Goal: Task Accomplishment & Management: Use online tool/utility

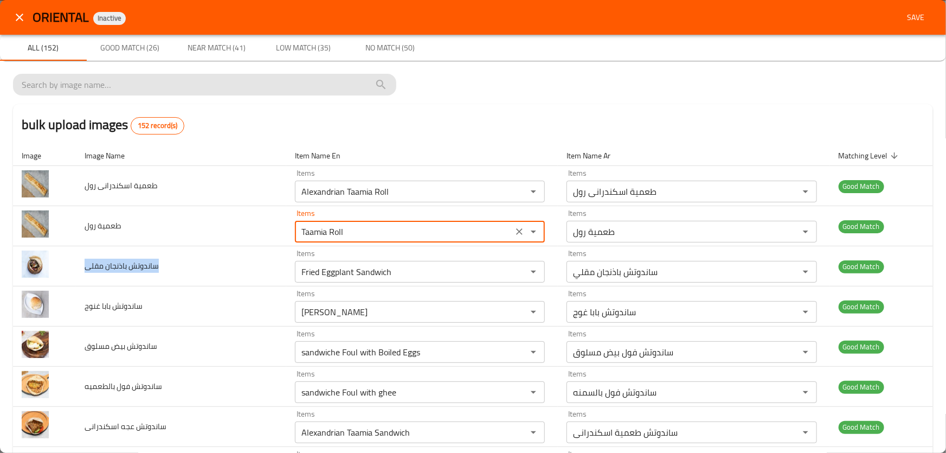
drag, startPoint x: 355, startPoint y: 233, endPoint x: 381, endPoint y: 92, distance: 143.3
click at [159, 206] on tr "طعمية رول Items Taamia Roll Items Items طعمية رول Items Good Match" at bounding box center [473, 226] width 920 height 40
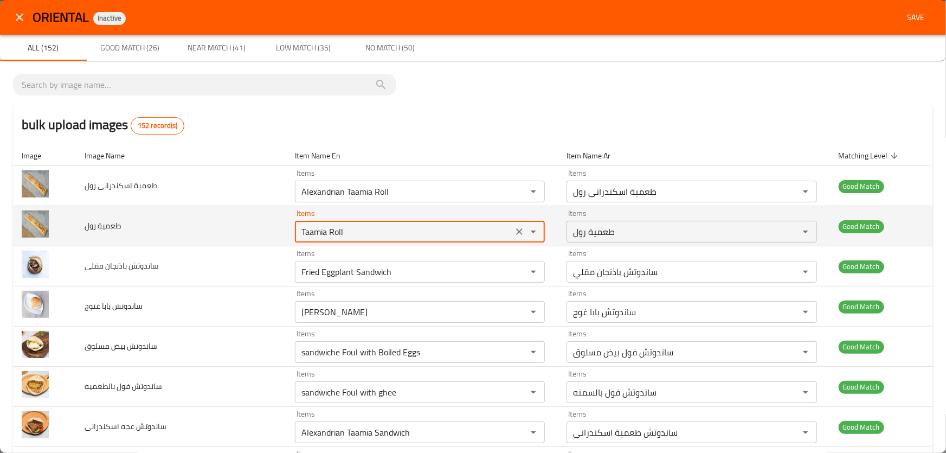
click at [62, 221] on tr "طعمية رول Items Taamia Roll Items Items طعمية رول Items Good Match" at bounding box center [473, 226] width 920 height 40
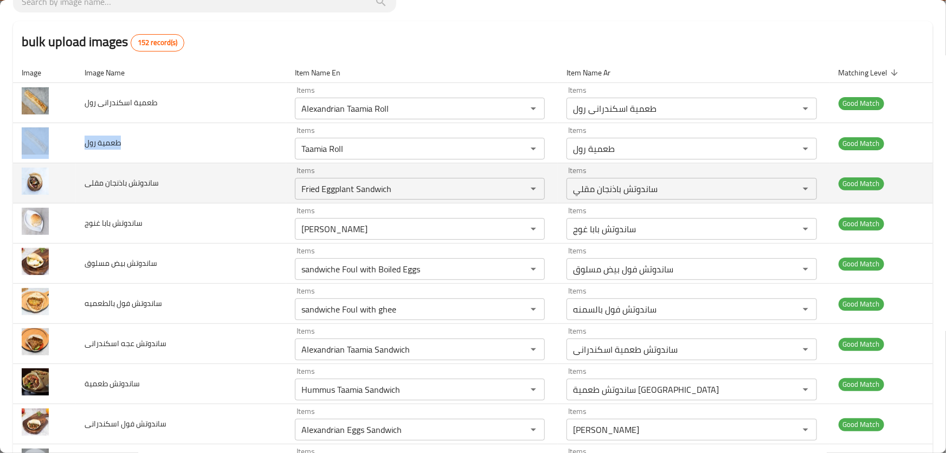
scroll to position [98, 0]
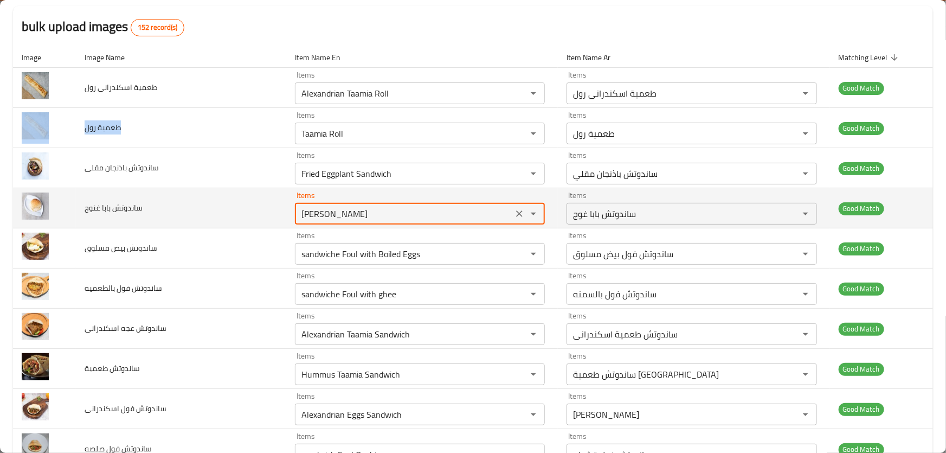
drag, startPoint x: 402, startPoint y: 212, endPoint x: 148, endPoint y: 195, distance: 254.9
click at [149, 195] on tr "ساندوتش بابا غنوج Items Baba Ghanouj Sandwich Items Items ساندوتش بابا غوج Item…" at bounding box center [473, 208] width 920 height 40
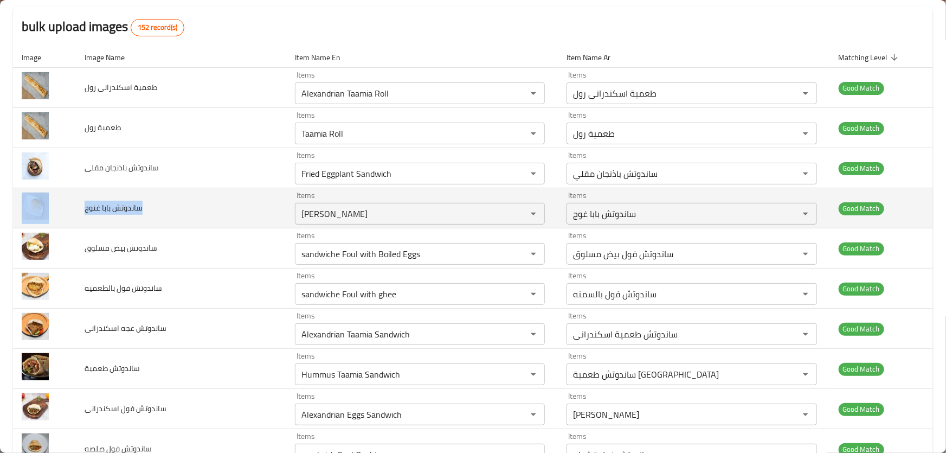
drag, startPoint x: 148, startPoint y: 209, endPoint x: 74, endPoint y: 209, distance: 73.7
click at [74, 209] on tr "ساندوتش بابا غنوج Items Baba Ghanouj Sandwich Items Items ساندوتش بابا غوج Item…" at bounding box center [473, 208] width 920 height 40
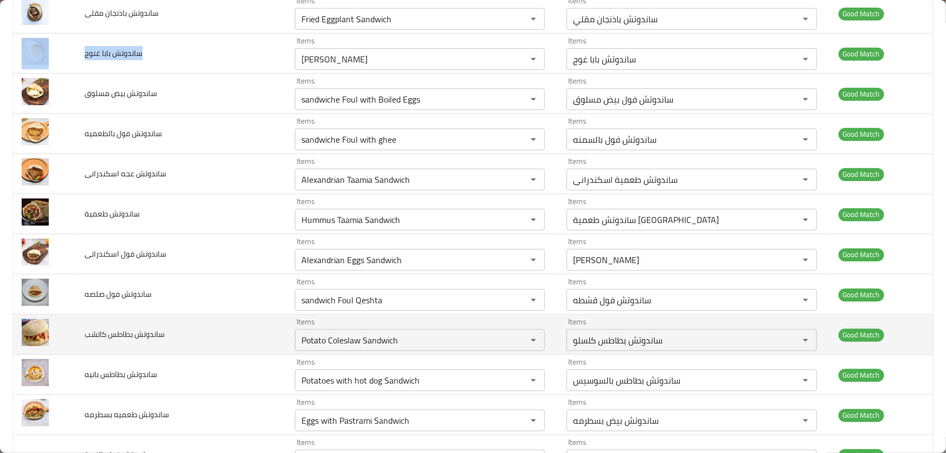
scroll to position [296, 0]
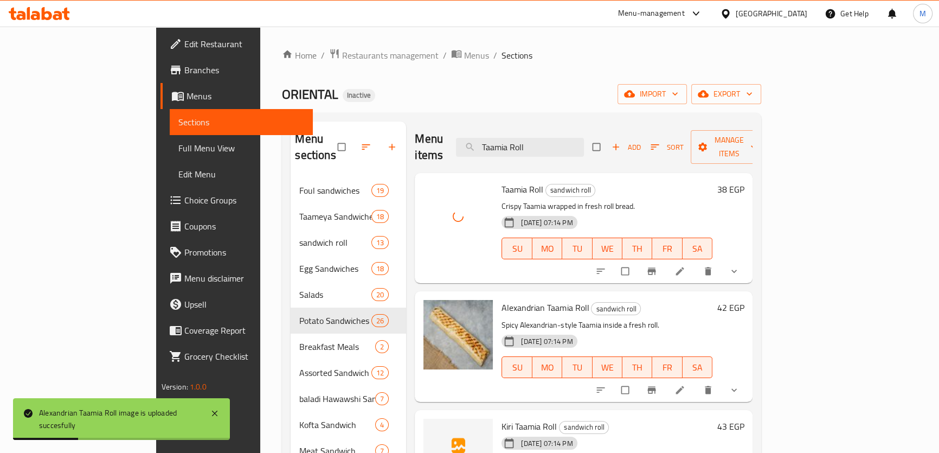
drag, startPoint x: 600, startPoint y: 139, endPoint x: 362, endPoint y: 112, distance: 239.1
click at [362, 112] on div "Home / Restaurants management / Menus / Sections ORIENTAL Inactive import expor…" at bounding box center [521, 315] width 479 height 535
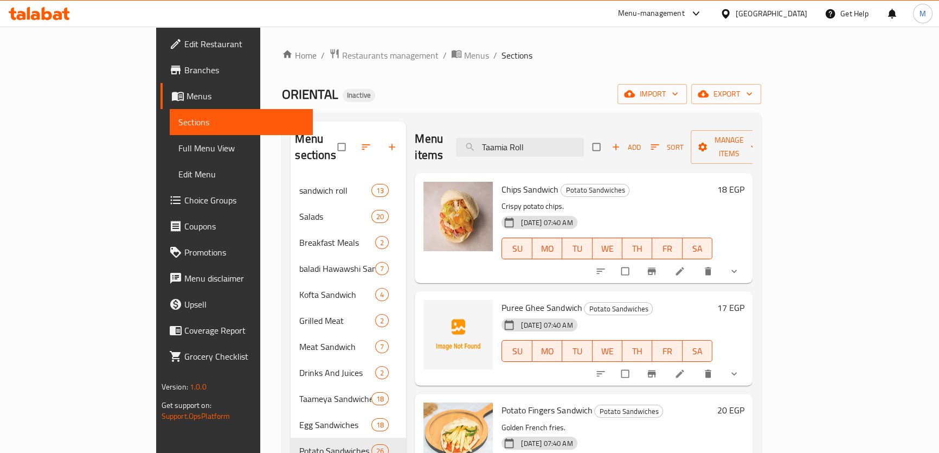
paste input "[PERSON_NAME]"
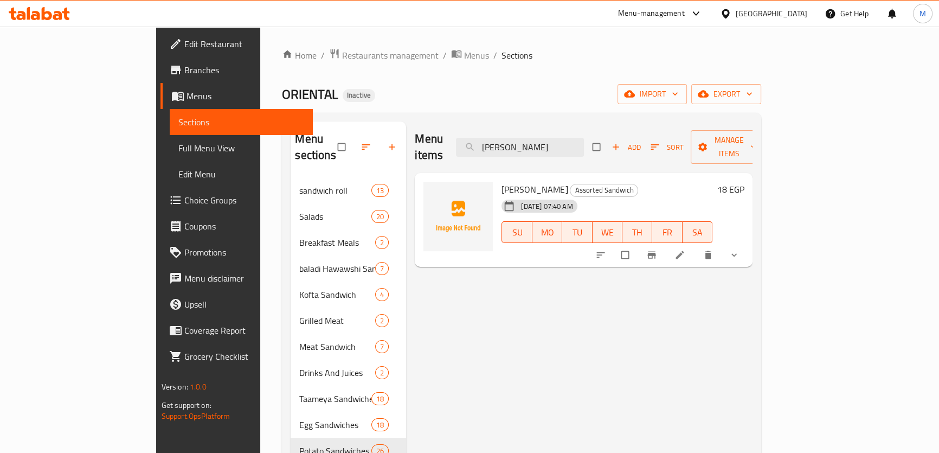
type input "[PERSON_NAME]"
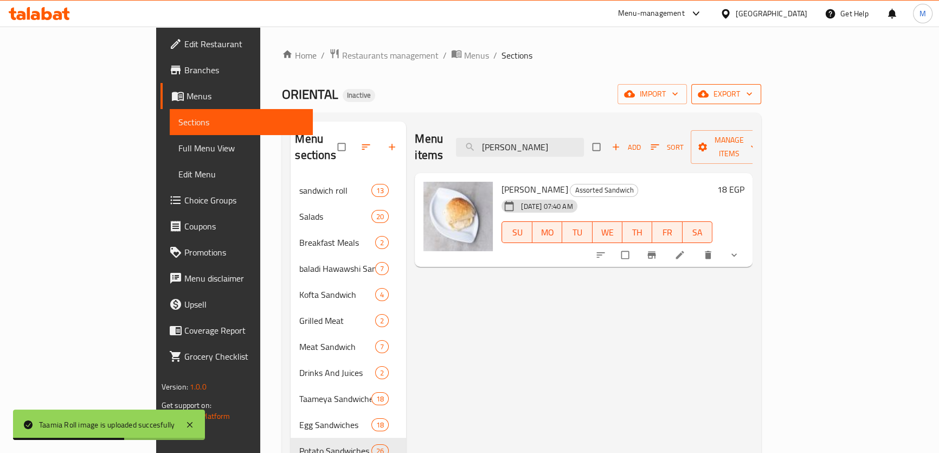
click at [753, 93] on span "export" at bounding box center [726, 94] width 53 height 14
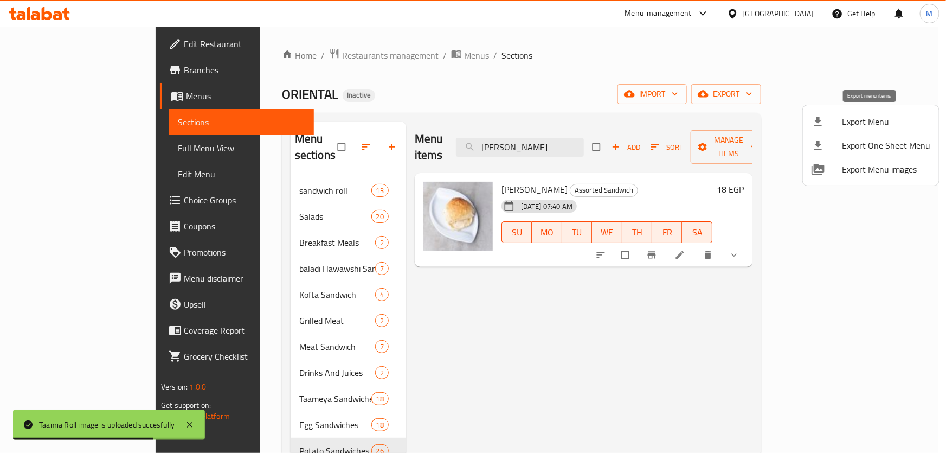
click at [872, 115] on span "Export Menu" at bounding box center [886, 121] width 88 height 13
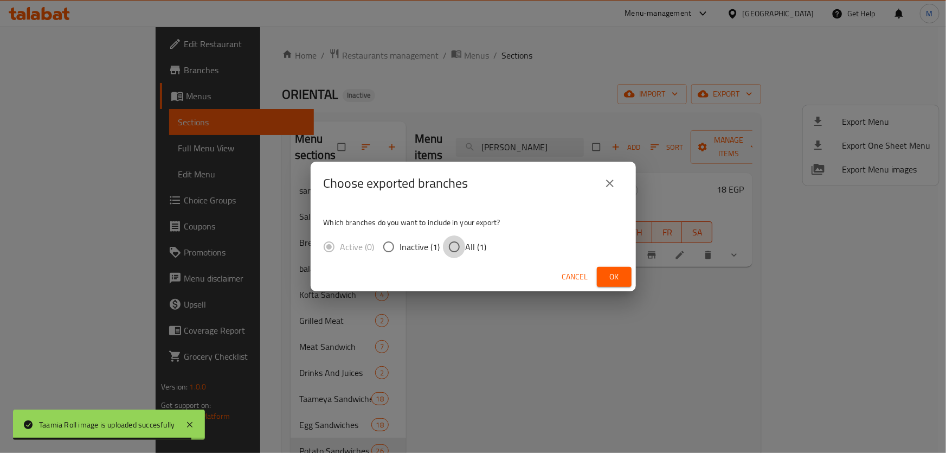
click at [463, 243] on input "All (1)" at bounding box center [454, 246] width 23 height 23
radio input "true"
drag, startPoint x: 618, startPoint y: 276, endPoint x: 537, endPoint y: 213, distance: 102.8
click at [618, 276] on span "Ok" at bounding box center [614, 277] width 17 height 14
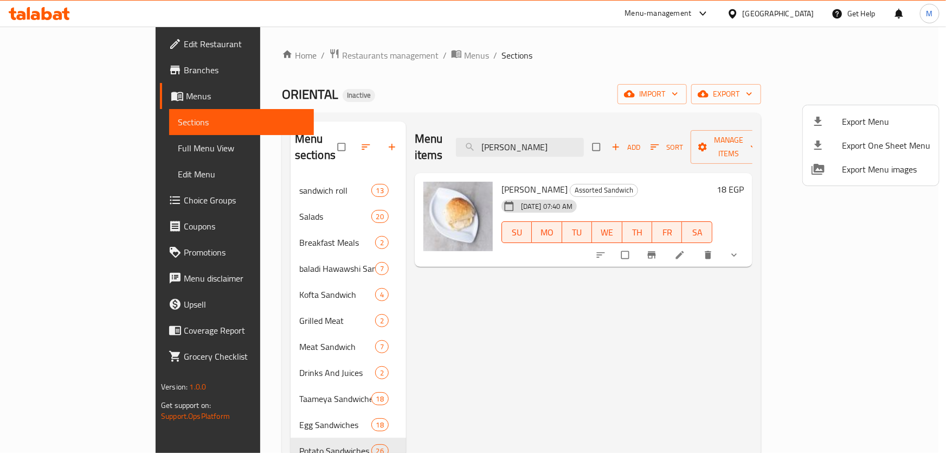
click at [798, 10] on div at bounding box center [473, 226] width 946 height 453
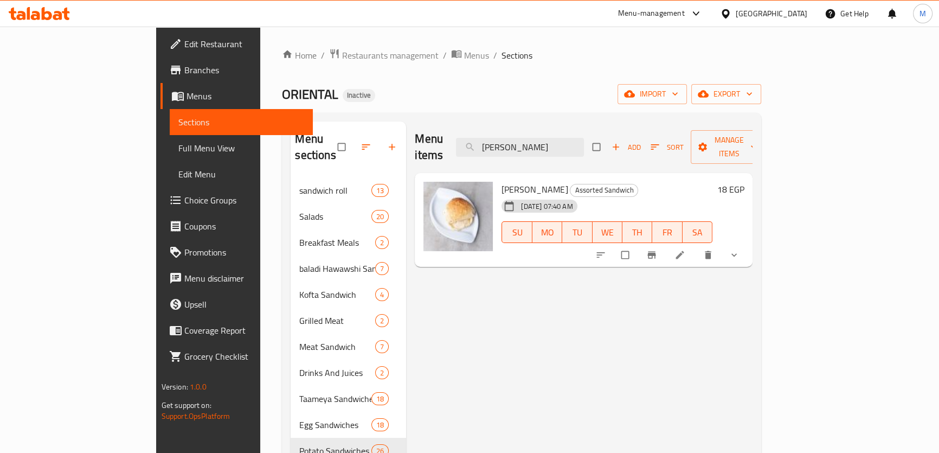
click at [801, 16] on div "[GEOGRAPHIC_DATA]" at bounding box center [772, 14] width 72 height 12
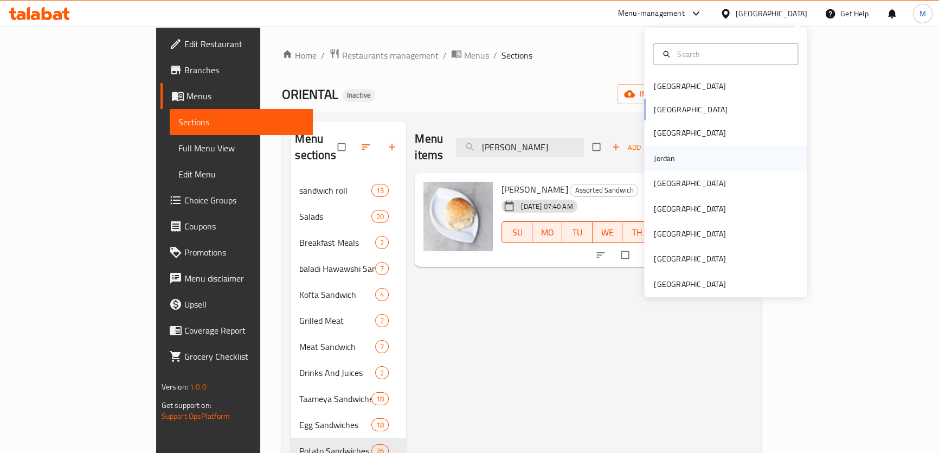
click at [679, 157] on div "Jordan" at bounding box center [725, 158] width 163 height 25
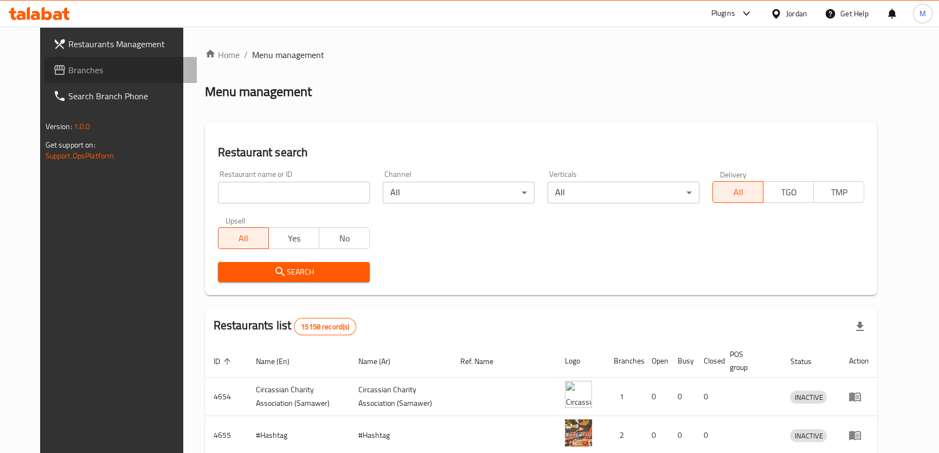
click at [87, 80] on link "Branches" at bounding box center [120, 70] width 152 height 26
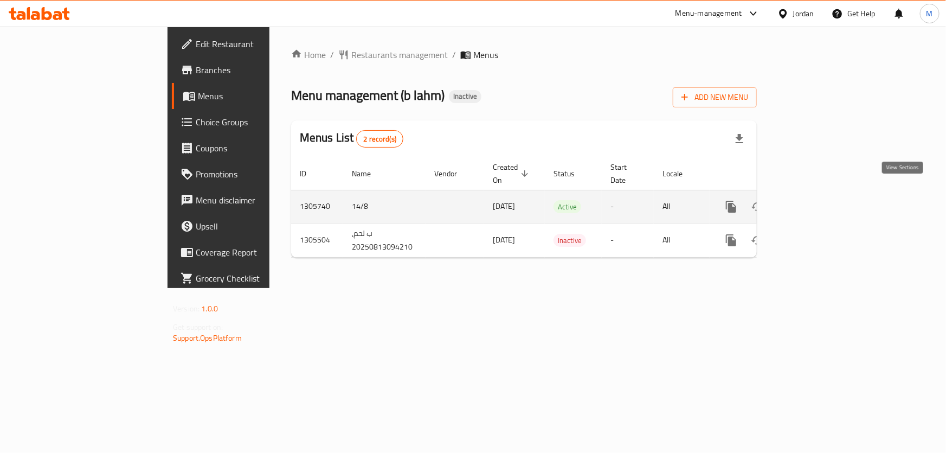
click at [816, 200] on icon "enhanced table" at bounding box center [809, 206] width 13 height 13
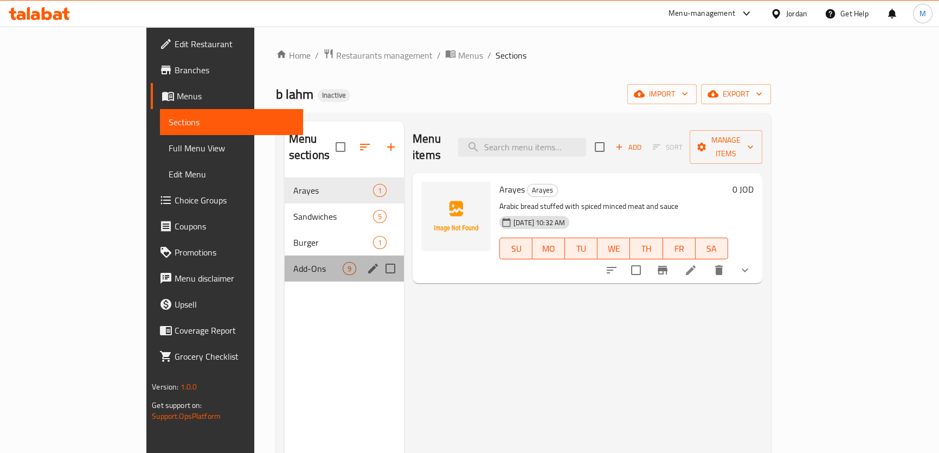
click at [285, 259] on div "Add-Ons 9" at bounding box center [344, 268] width 119 height 26
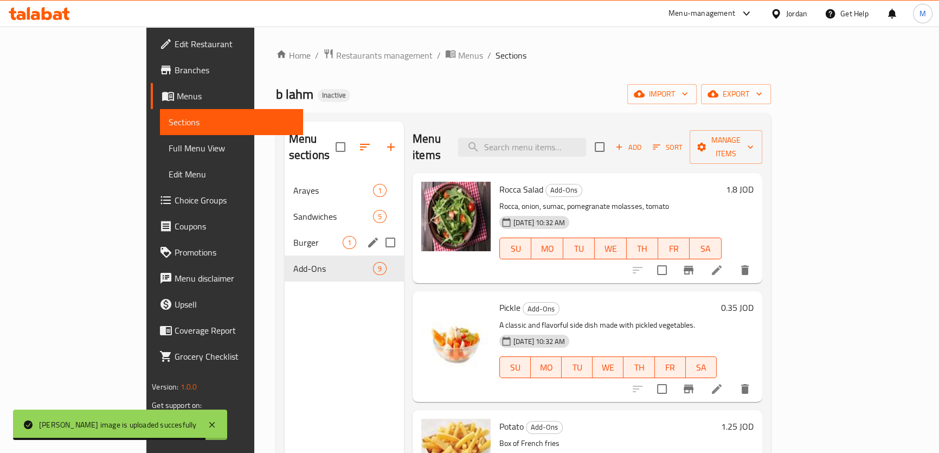
click at [293, 236] on span "Burger" at bounding box center [317, 242] width 49 height 13
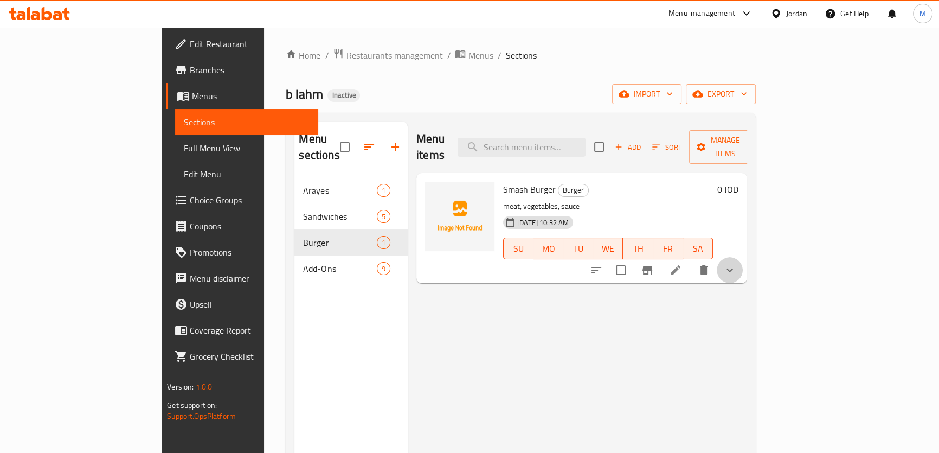
click at [736, 264] on icon "show more" at bounding box center [729, 270] width 13 height 13
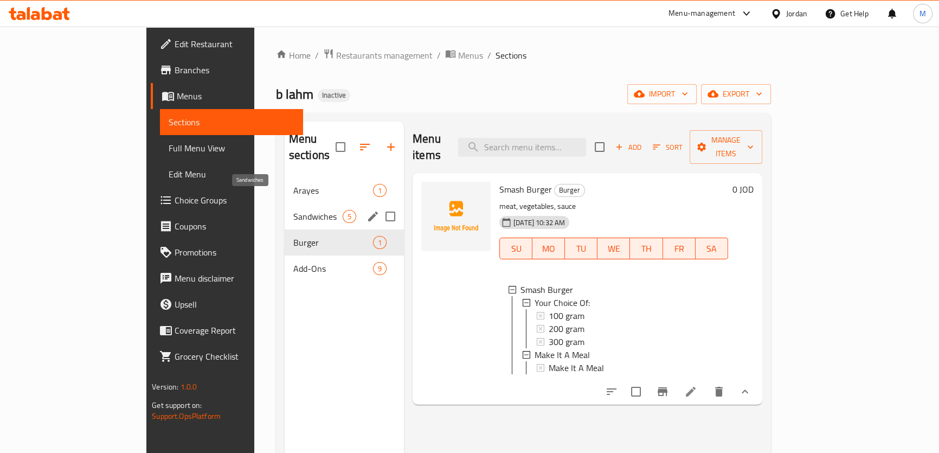
click at [293, 210] on span "Sandwiches" at bounding box center [317, 216] width 49 height 13
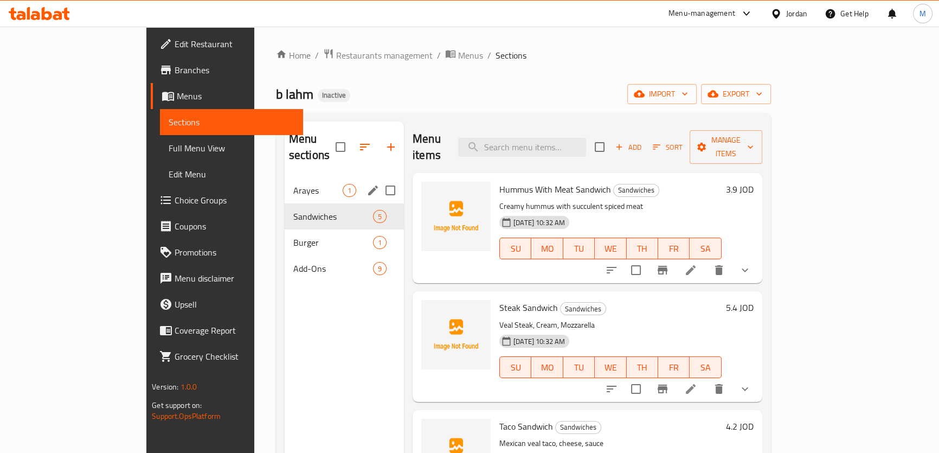
click at [285, 177] on div "Arayes 1" at bounding box center [344, 190] width 119 height 26
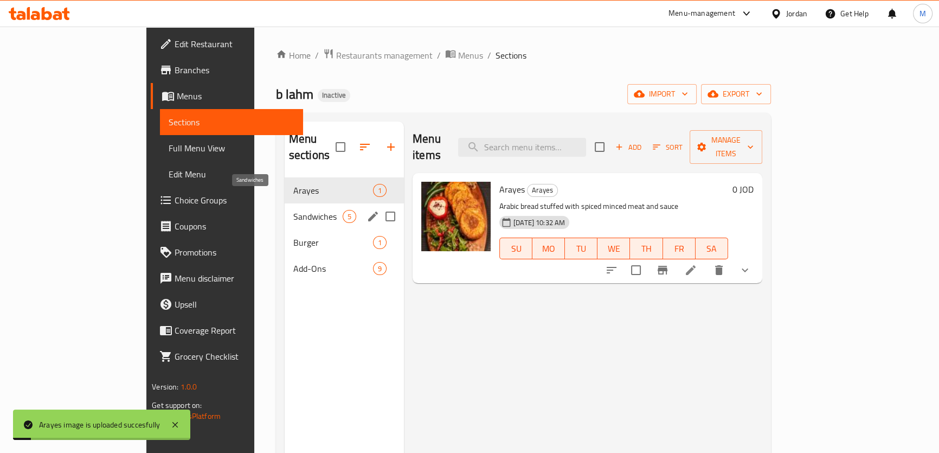
click at [293, 210] on span "Sandwiches" at bounding box center [317, 216] width 49 height 13
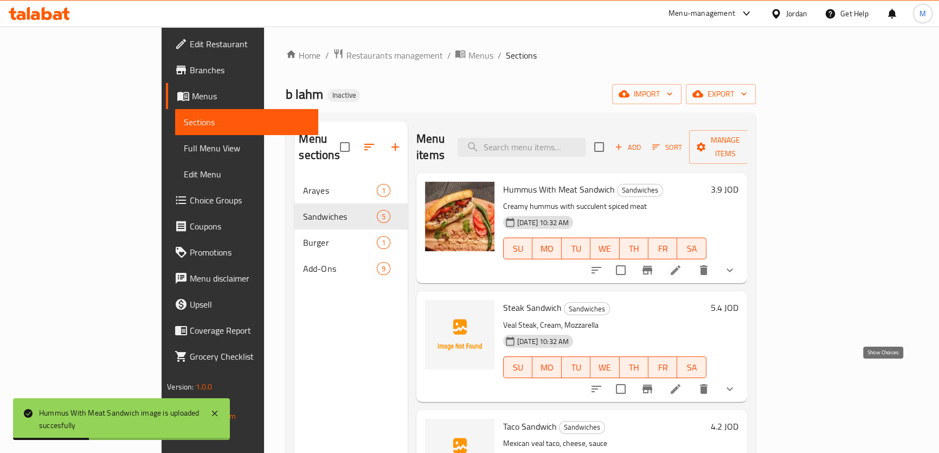
click at [736, 382] on icon "show more" at bounding box center [729, 388] width 13 height 13
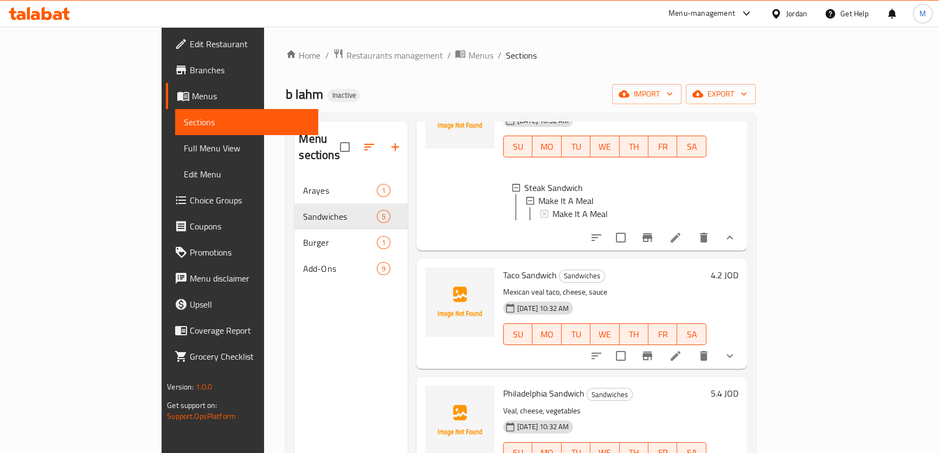
scroll to position [243, 0]
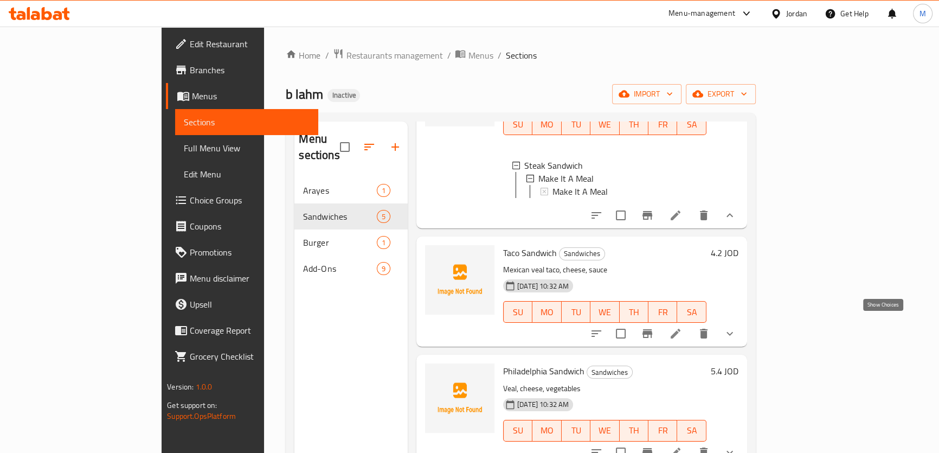
click at [736, 327] on icon "show more" at bounding box center [729, 333] width 13 height 13
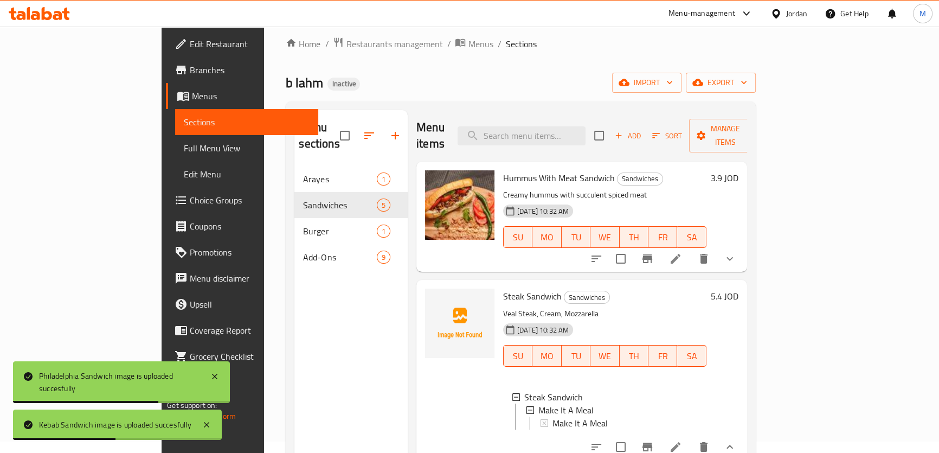
scroll to position [0, 0]
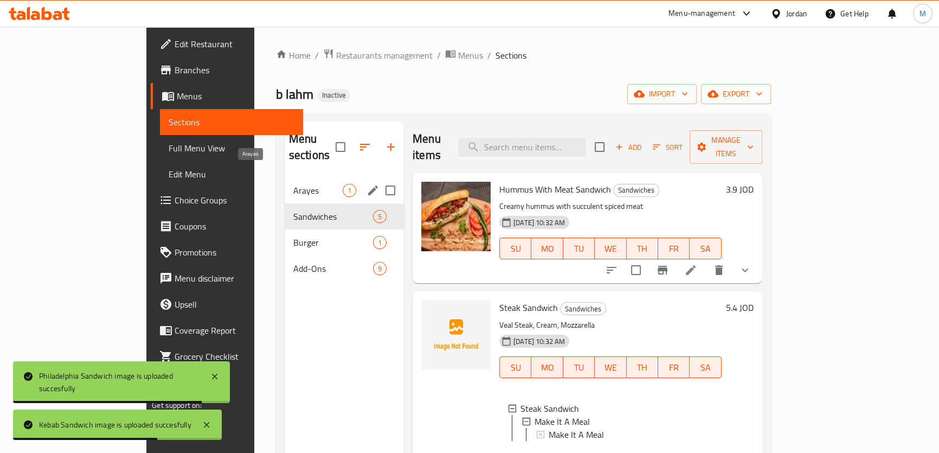
click at [293, 184] on span "Arayes" at bounding box center [317, 190] width 49 height 13
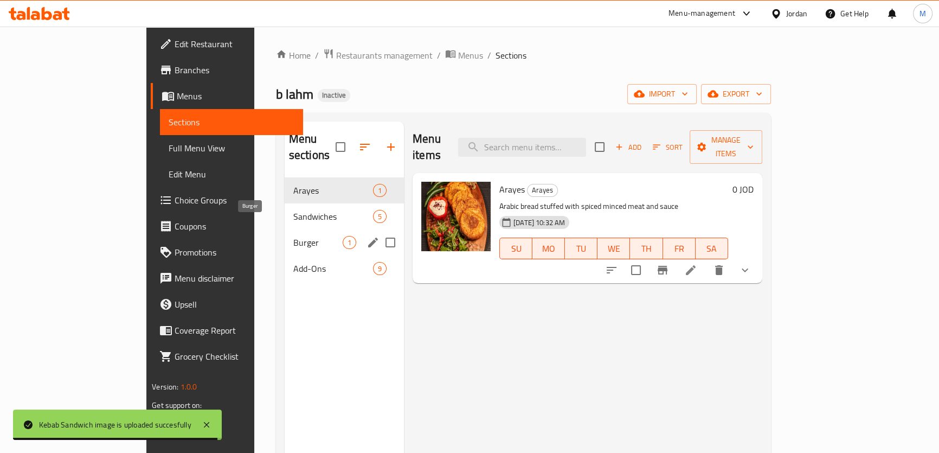
click at [293, 236] on span "Burger" at bounding box center [317, 242] width 49 height 13
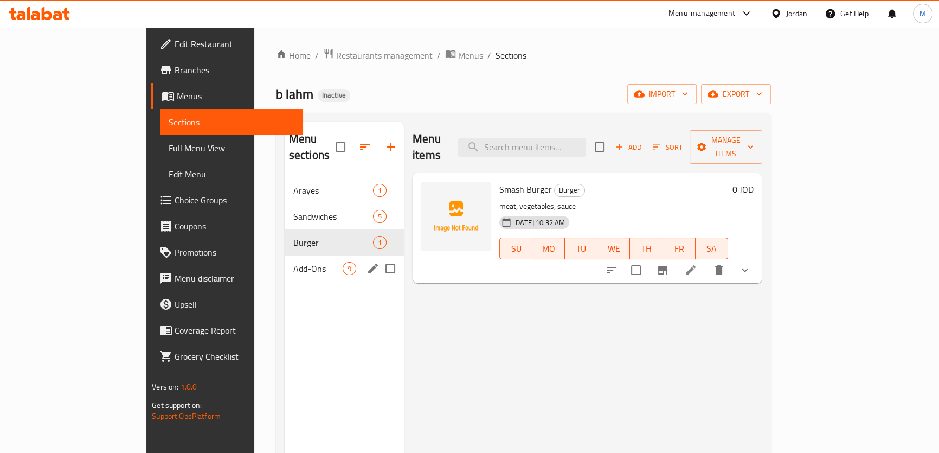
click at [285, 259] on div "Add-Ons 9" at bounding box center [344, 268] width 119 height 26
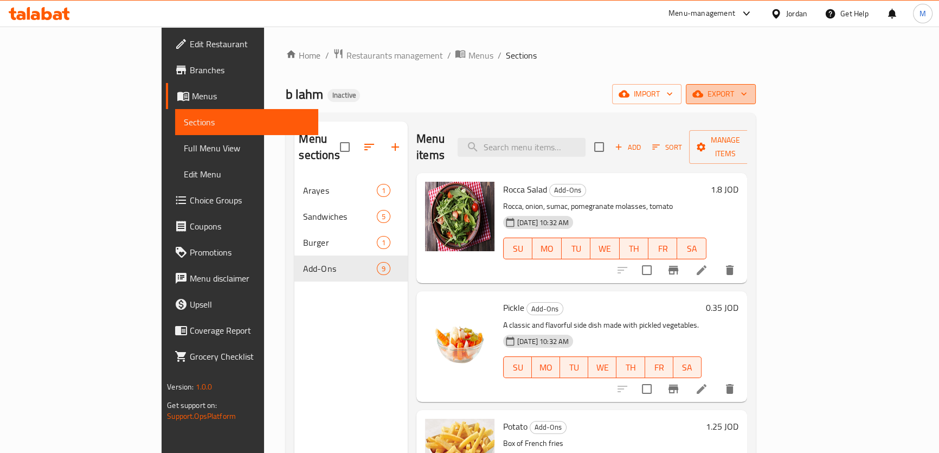
click at [747, 94] on span "export" at bounding box center [721, 94] width 53 height 14
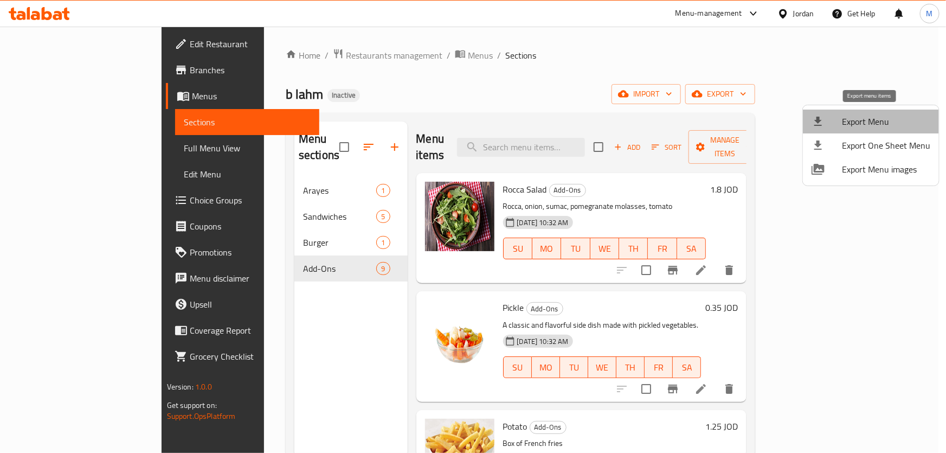
click at [884, 128] on span "Export Menu" at bounding box center [886, 121] width 88 height 13
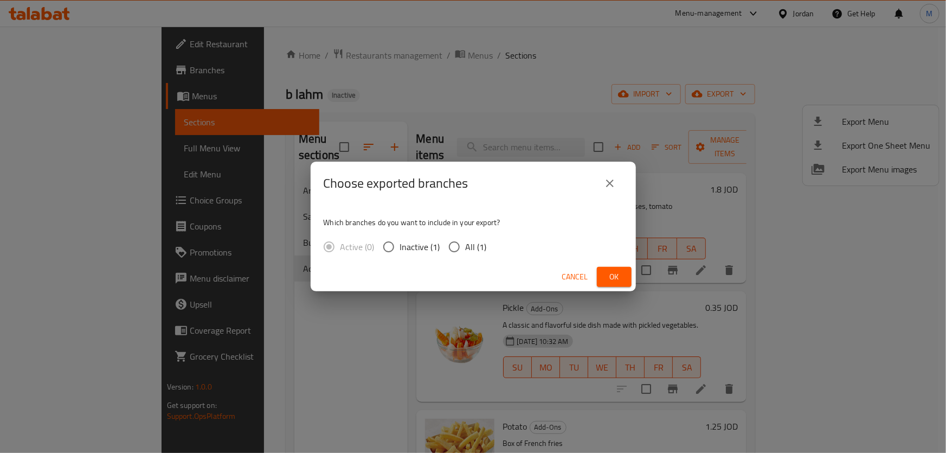
click at [471, 251] on span "All (1)" at bounding box center [476, 246] width 21 height 13
click at [466, 251] on input "All (1)" at bounding box center [454, 246] width 23 height 23
radio input "true"
click at [619, 276] on span "Ok" at bounding box center [614, 277] width 17 height 14
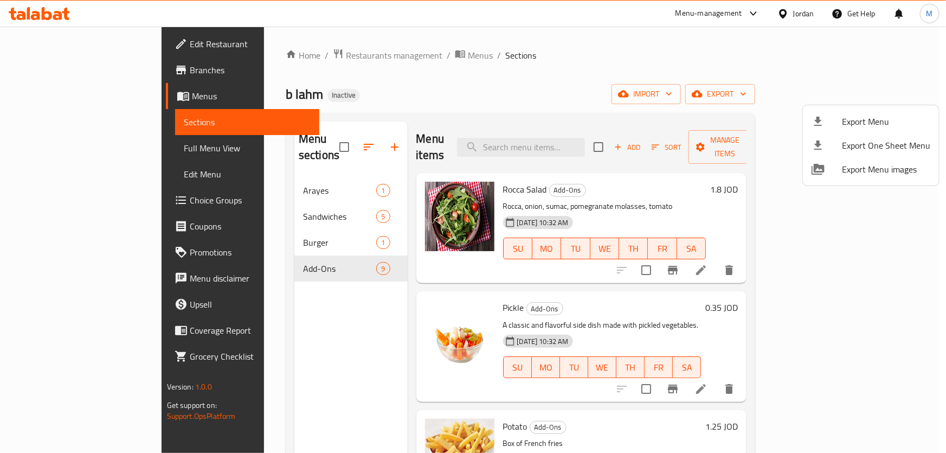
click at [65, 152] on div at bounding box center [473, 226] width 946 height 453
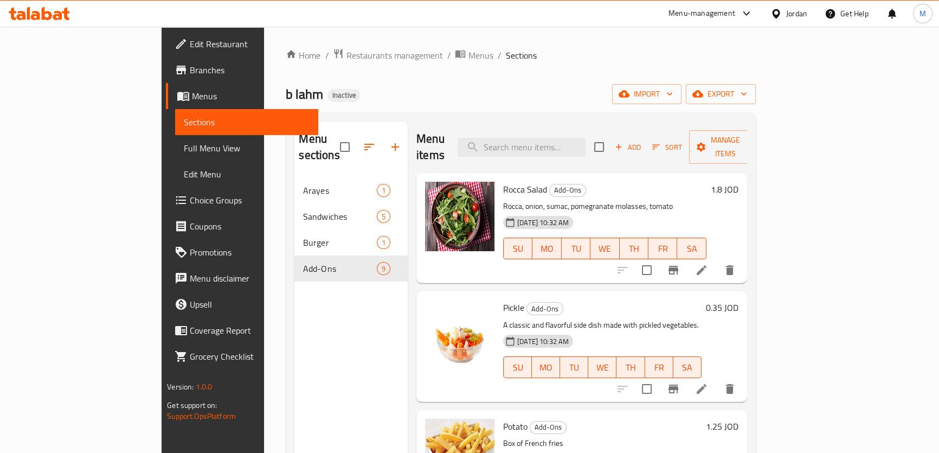
click at [184, 152] on span "Full Menu View" at bounding box center [247, 148] width 126 height 13
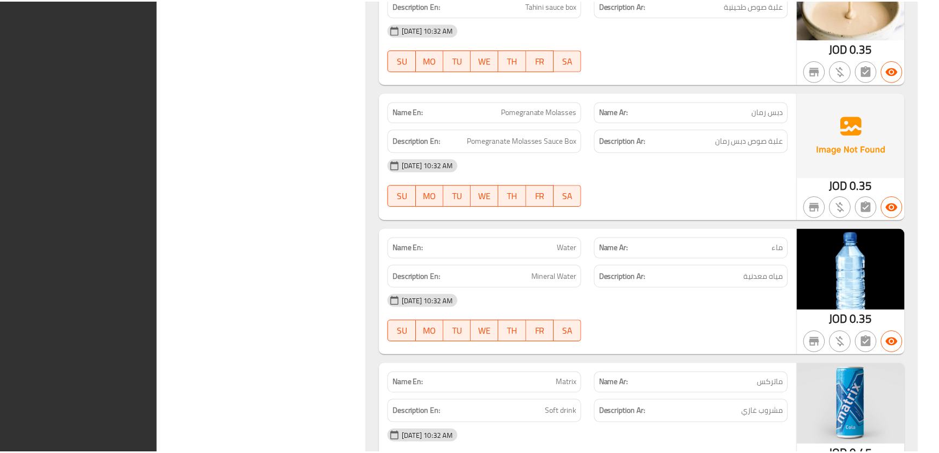
scroll to position [2615, 0]
